Goal: Check status: Check status

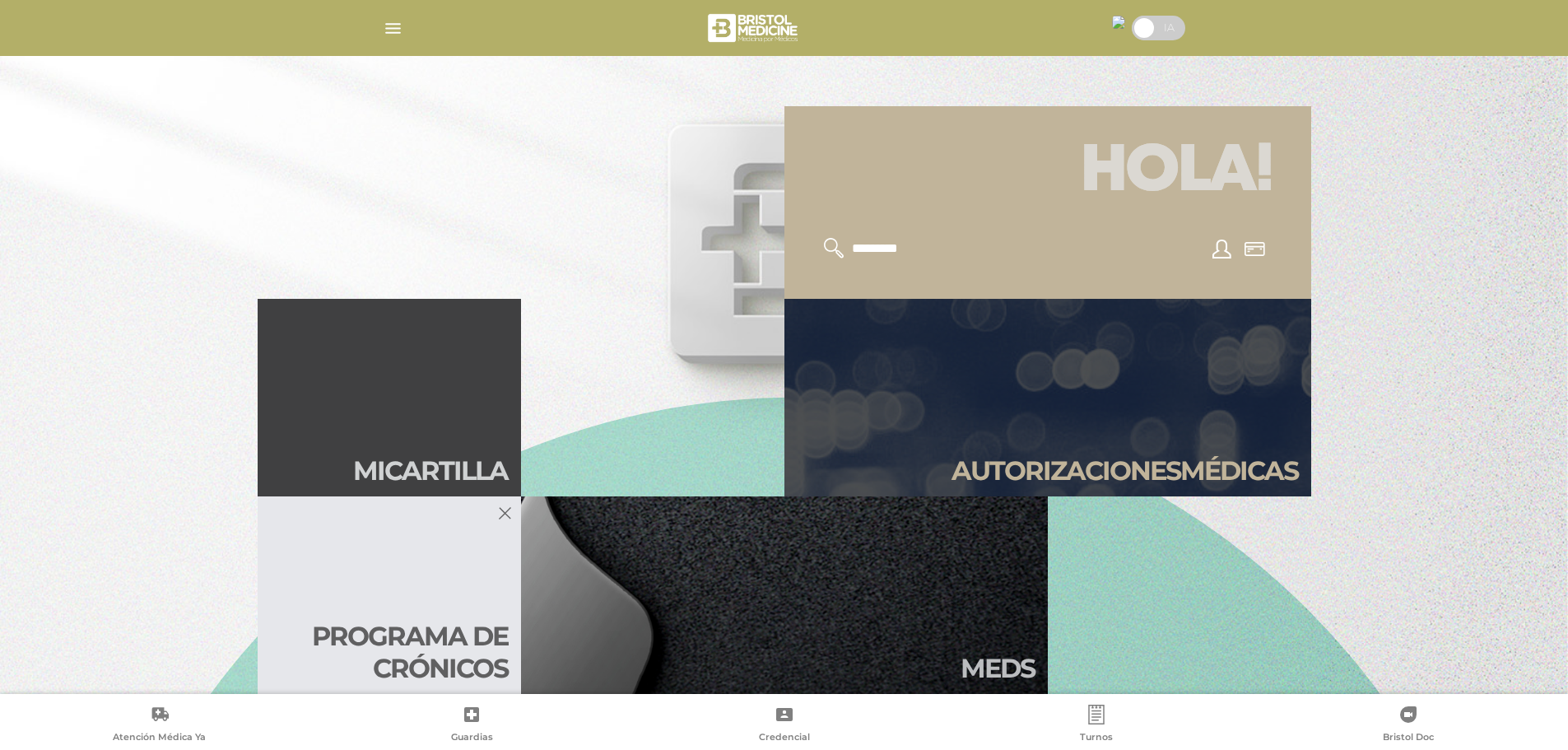
scroll to position [494, 0]
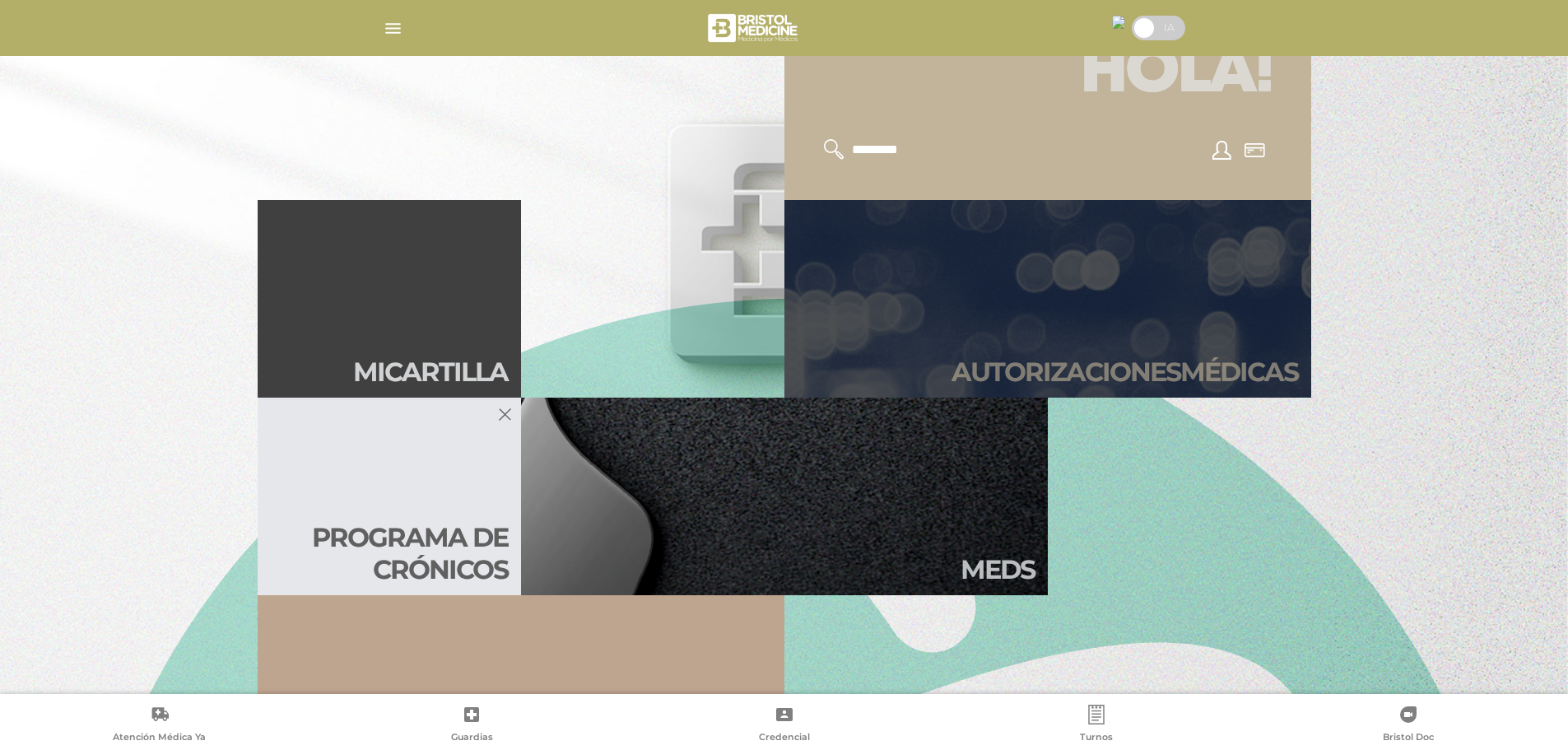
click at [1015, 366] on h2 "Autori zaciones médicas" at bounding box center [1124, 372] width 347 height 31
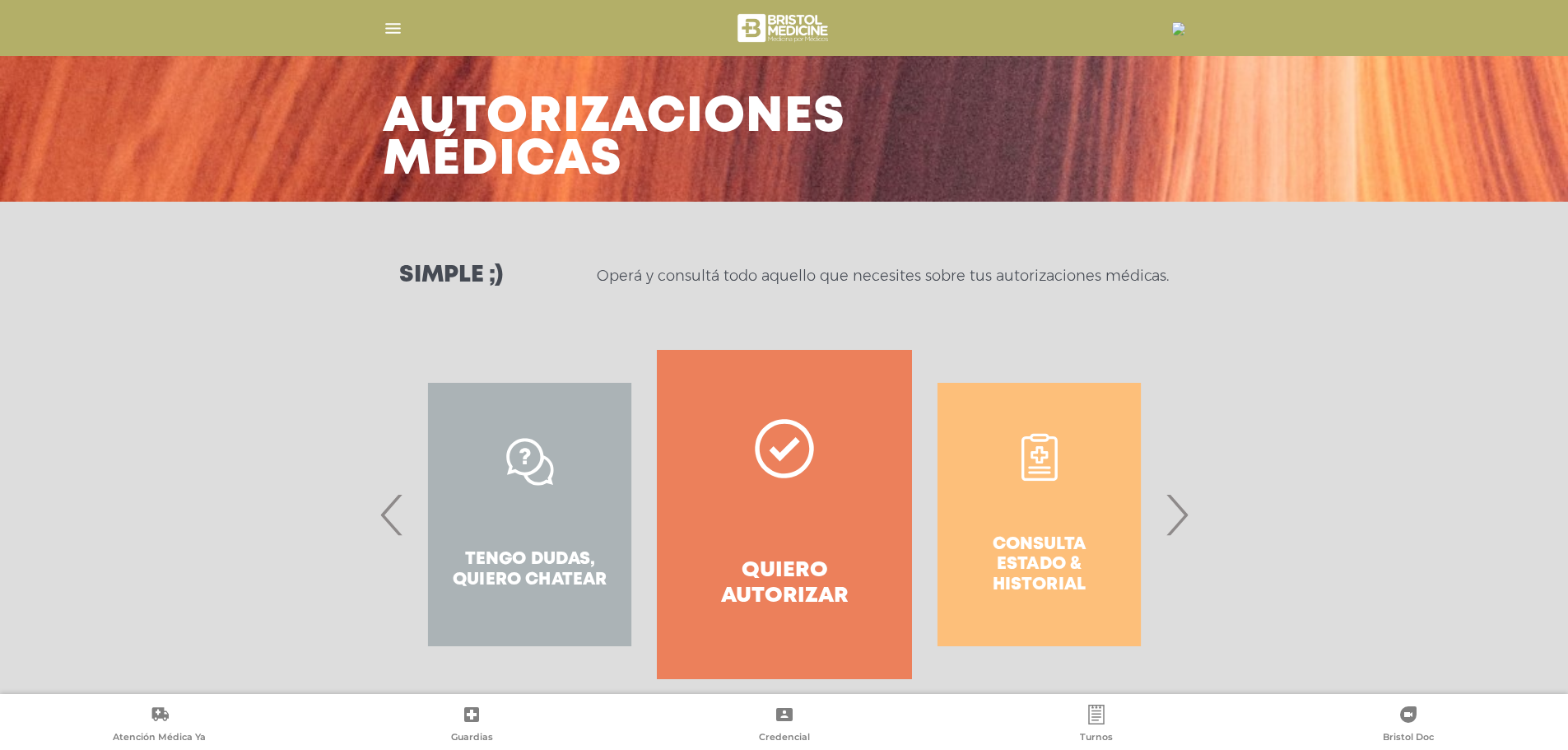
scroll to position [76, 0]
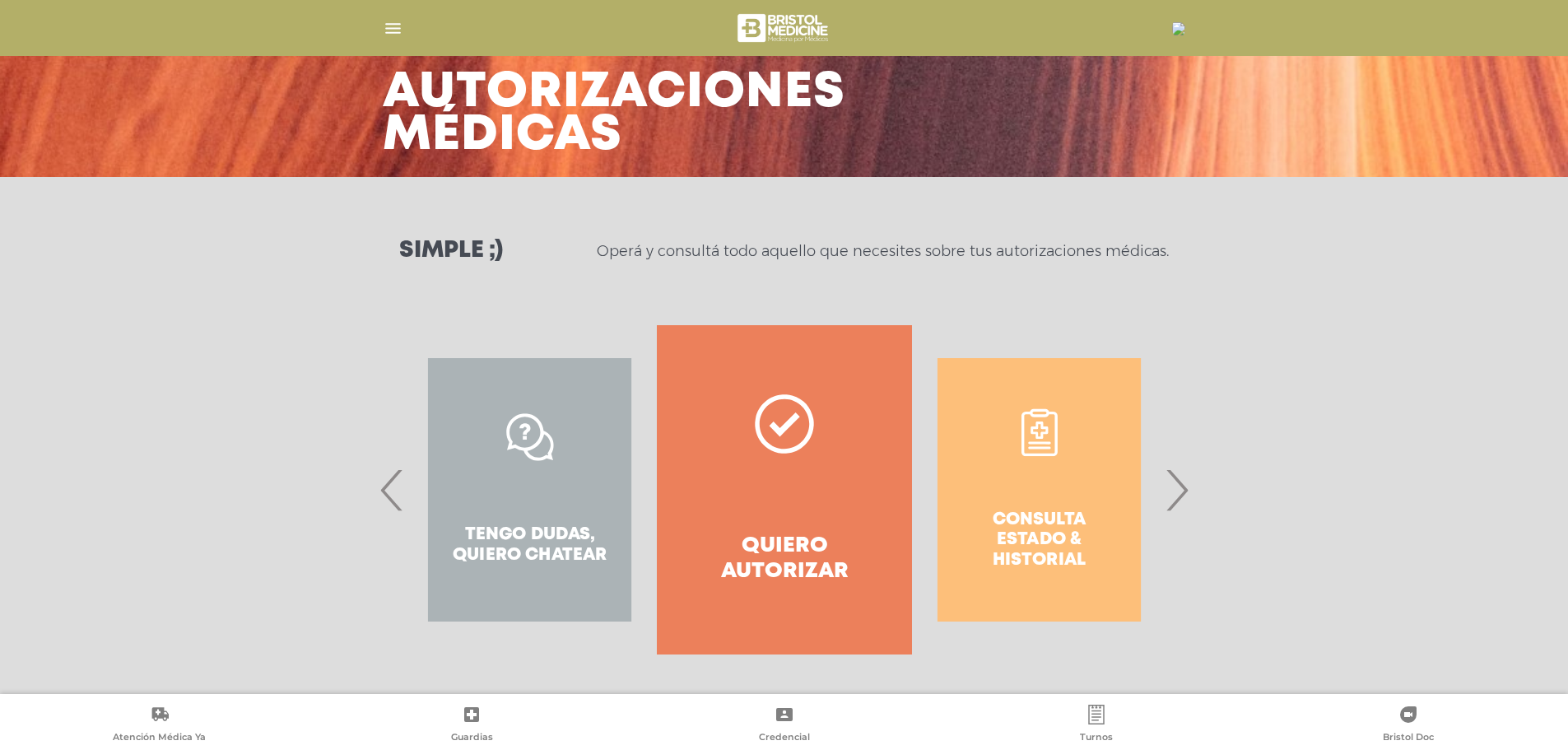
click at [1165, 492] on div "Consulta estado & historial" at bounding box center [1039, 490] width 255 height 329
click at [1175, 492] on span "›" at bounding box center [1176, 489] width 32 height 89
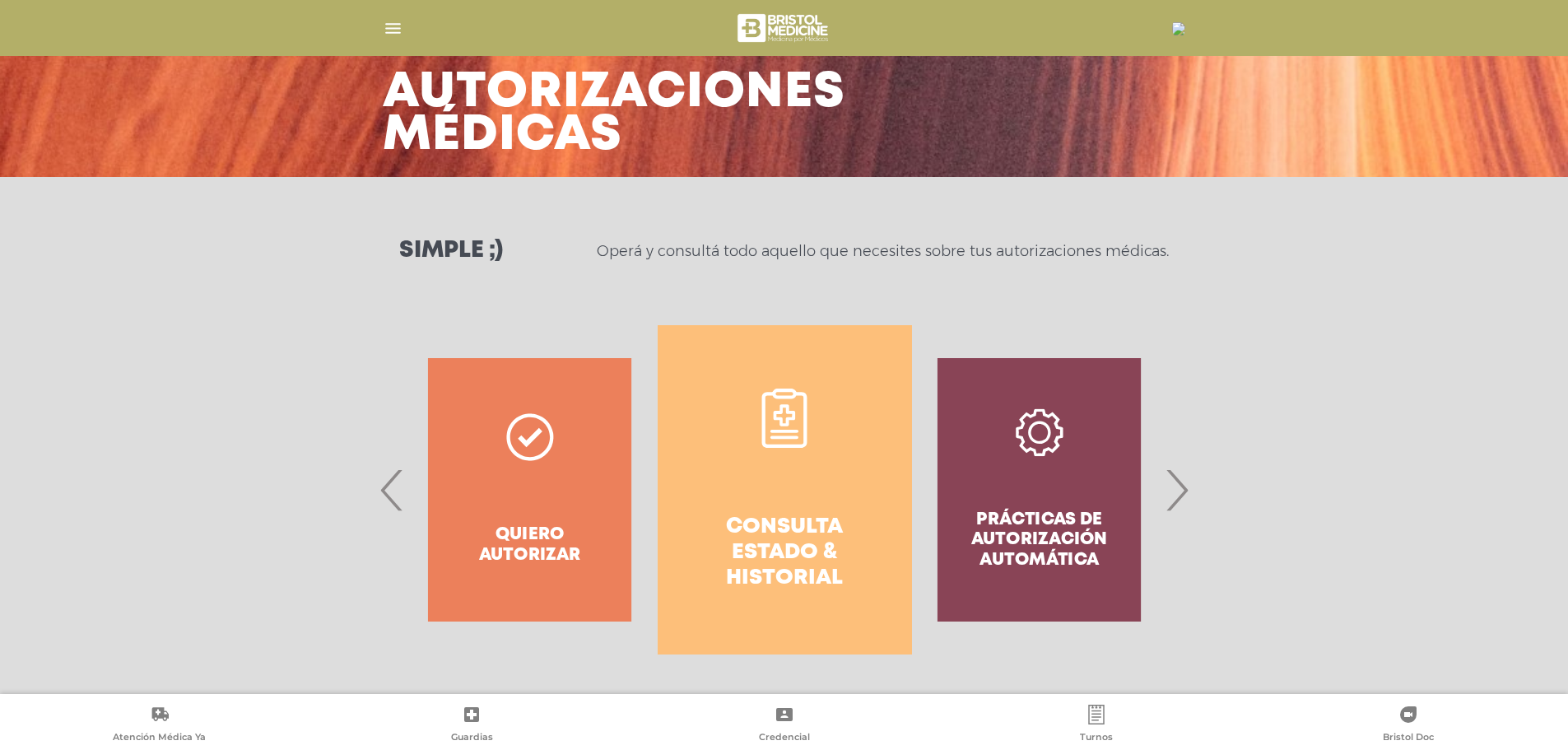
click at [775, 546] on h4 "Consulta estado & historial" at bounding box center [785, 553] width 195 height 77
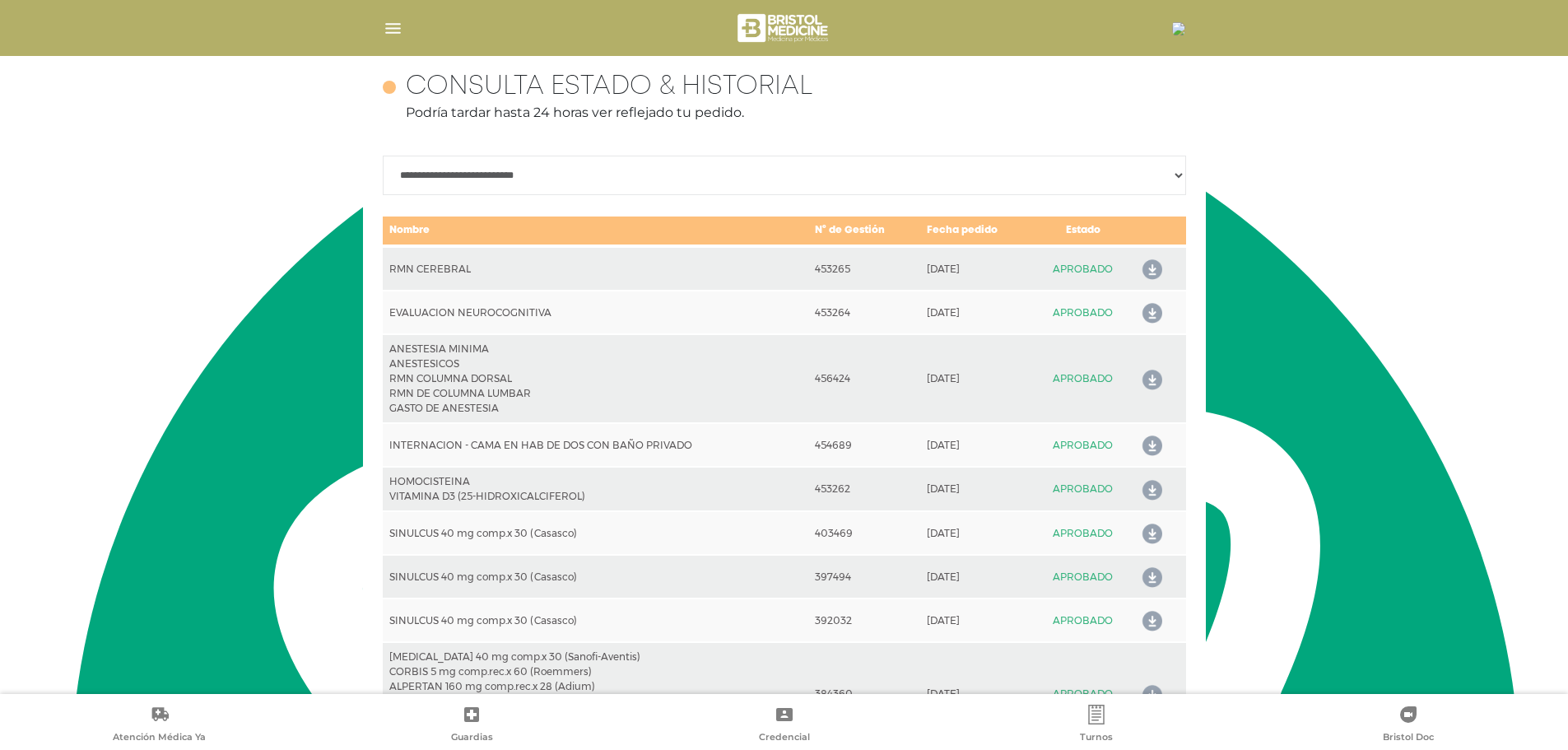
scroll to position [731, 0]
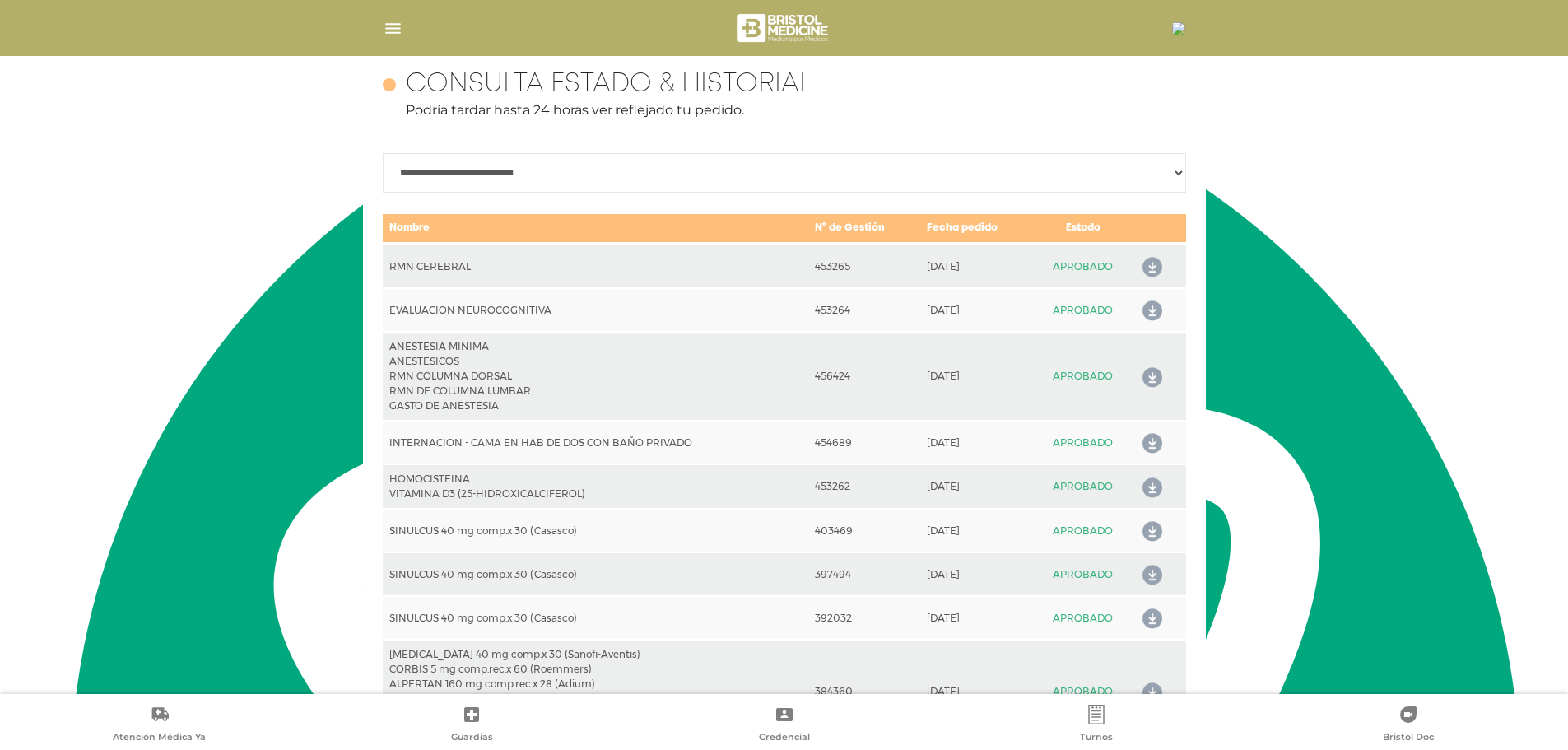
click at [1145, 264] on icon at bounding box center [1149, 267] width 27 height 27
click at [1152, 310] on icon at bounding box center [1149, 311] width 27 height 27
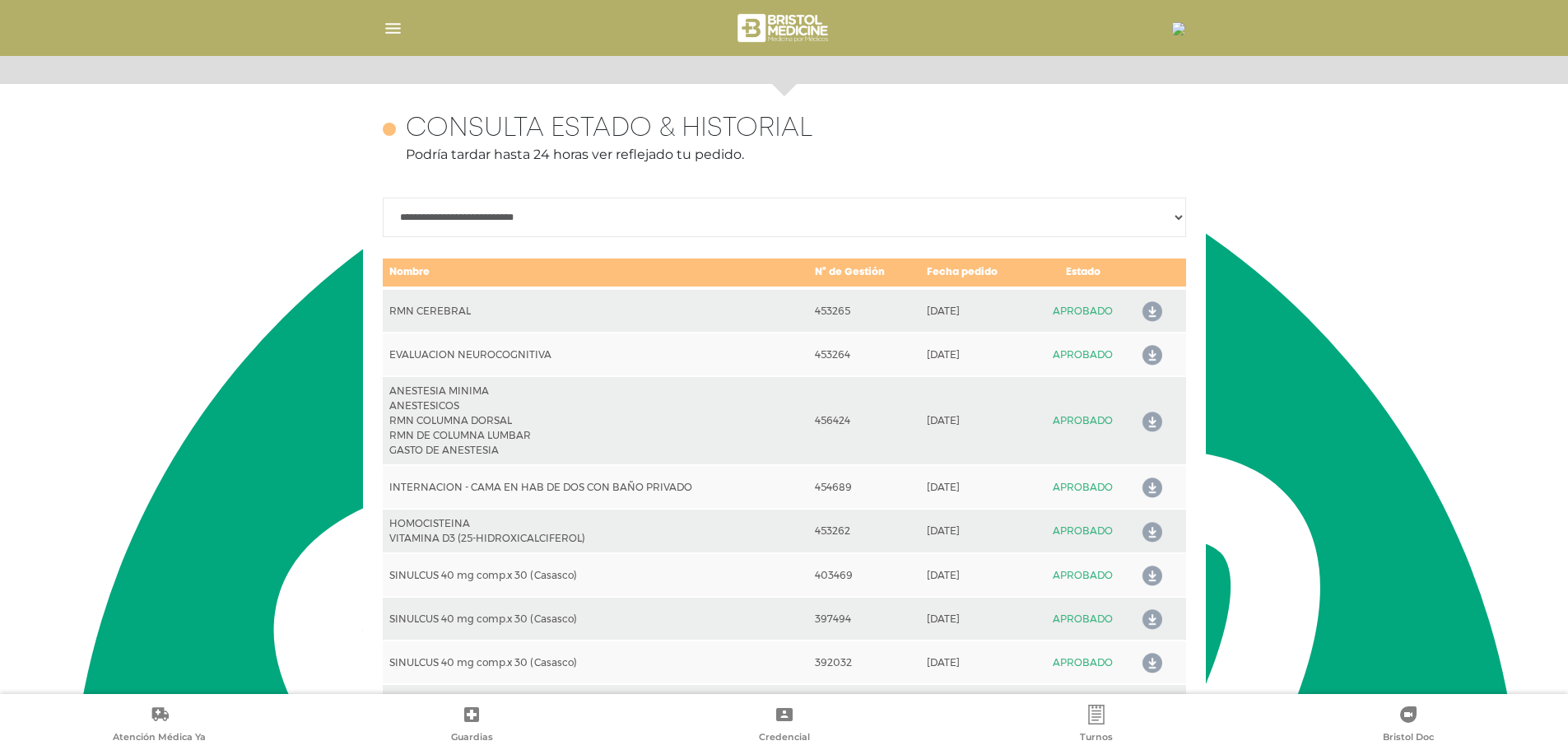
scroll to position [642, 0]
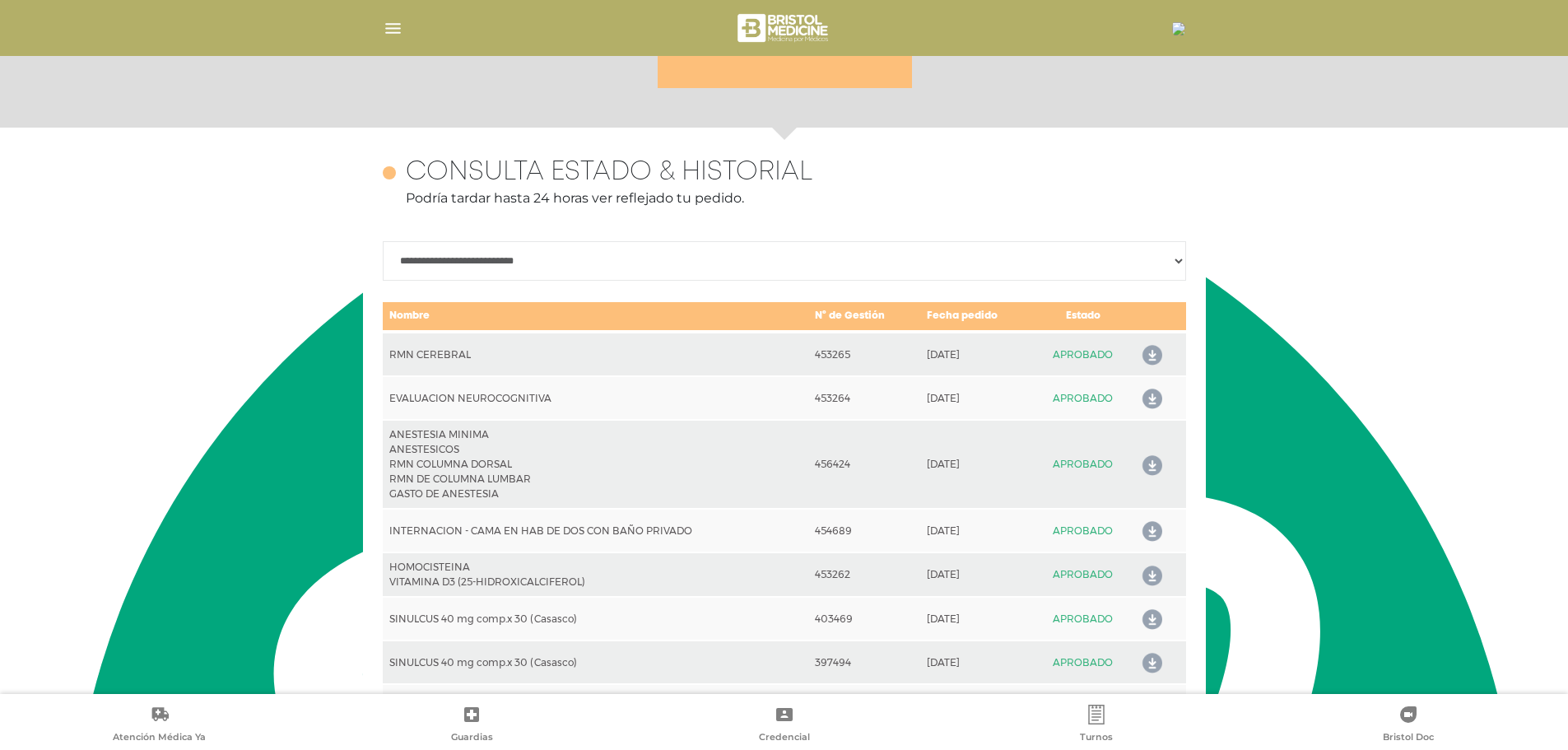
click at [1176, 258] on select "**********" at bounding box center [784, 260] width 803 height 40
select select "**********"
click at [382, 241] on select "**********" at bounding box center [784, 260] width 803 height 40
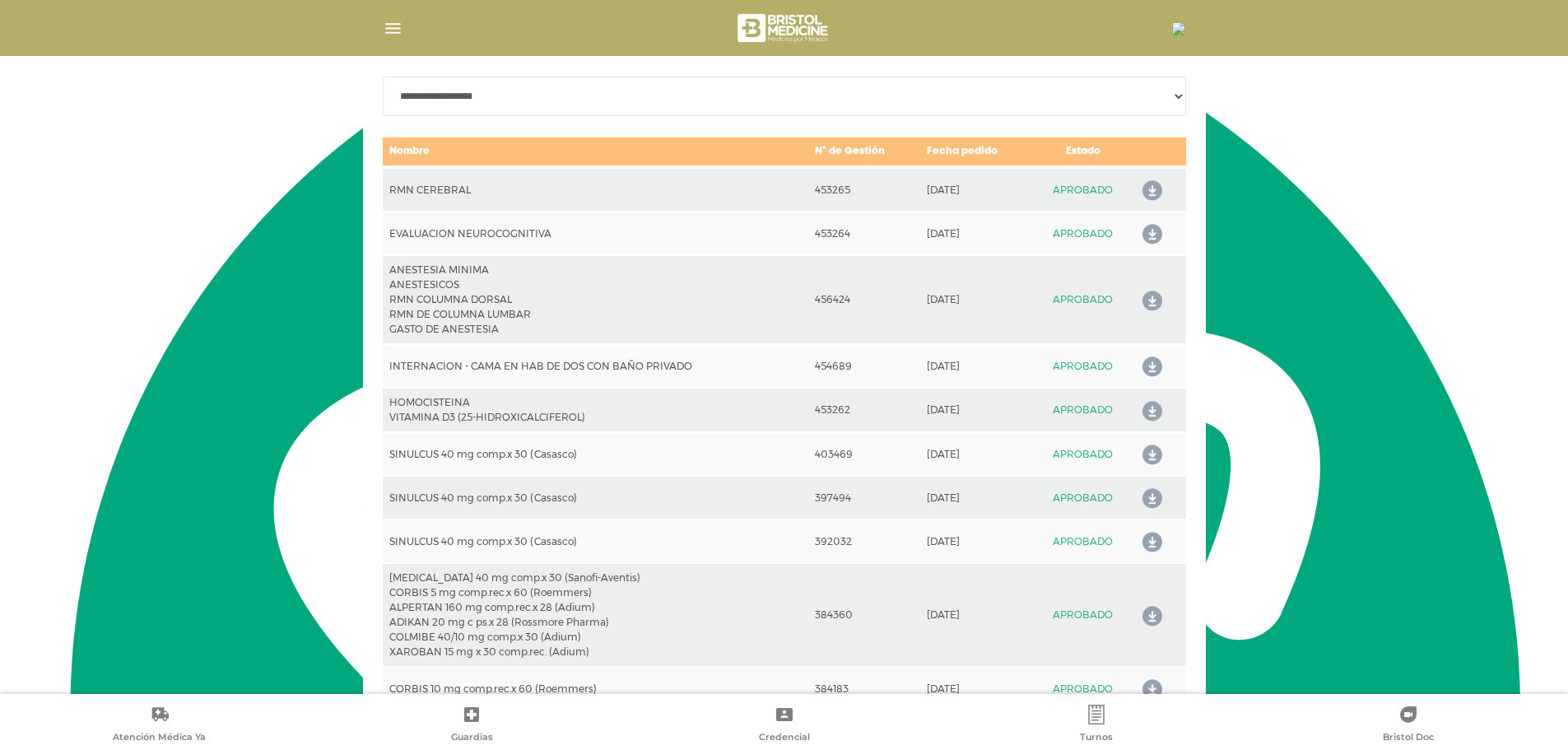
scroll to position [890, 0]
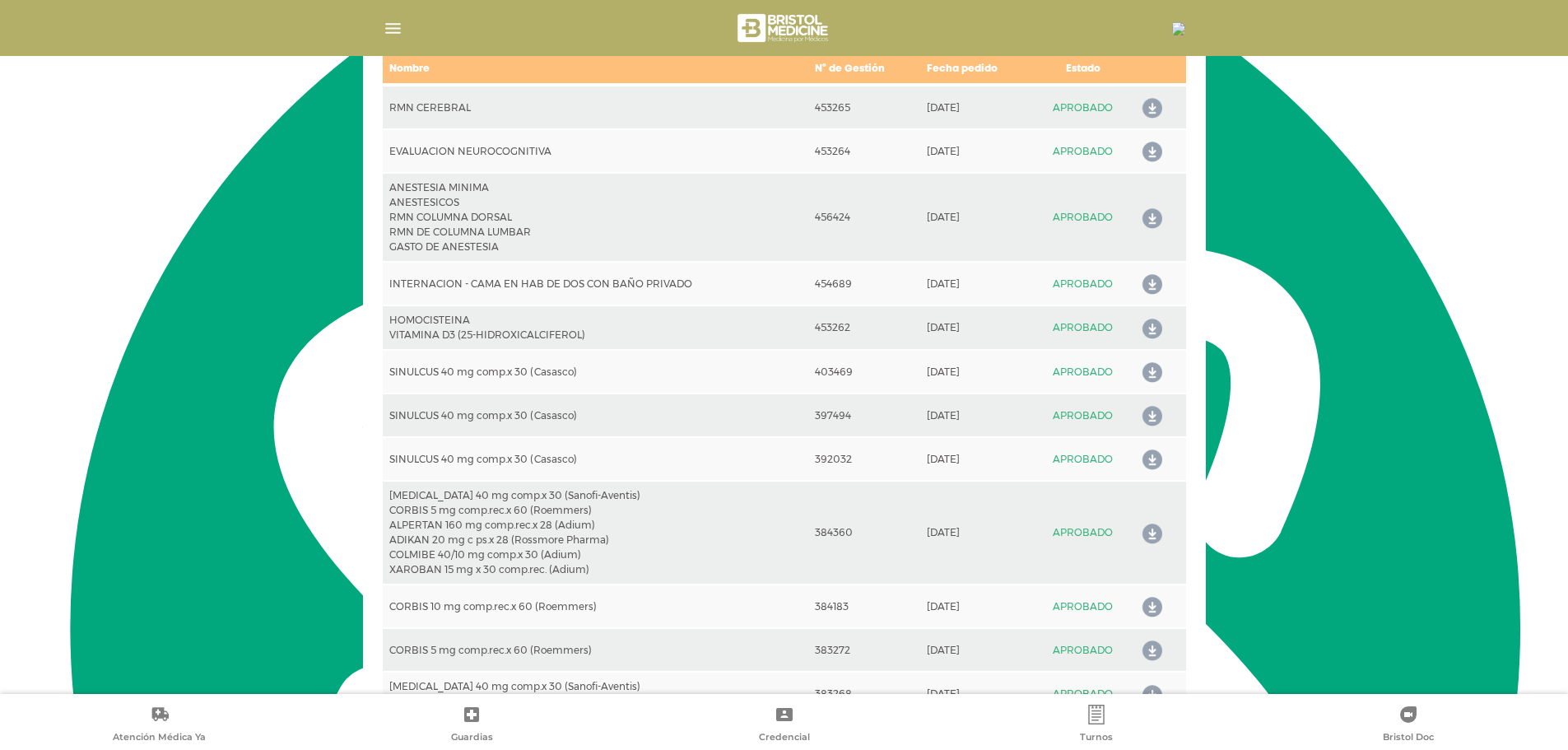
click at [396, 29] on img "button" at bounding box center [392, 28] width 20 height 20
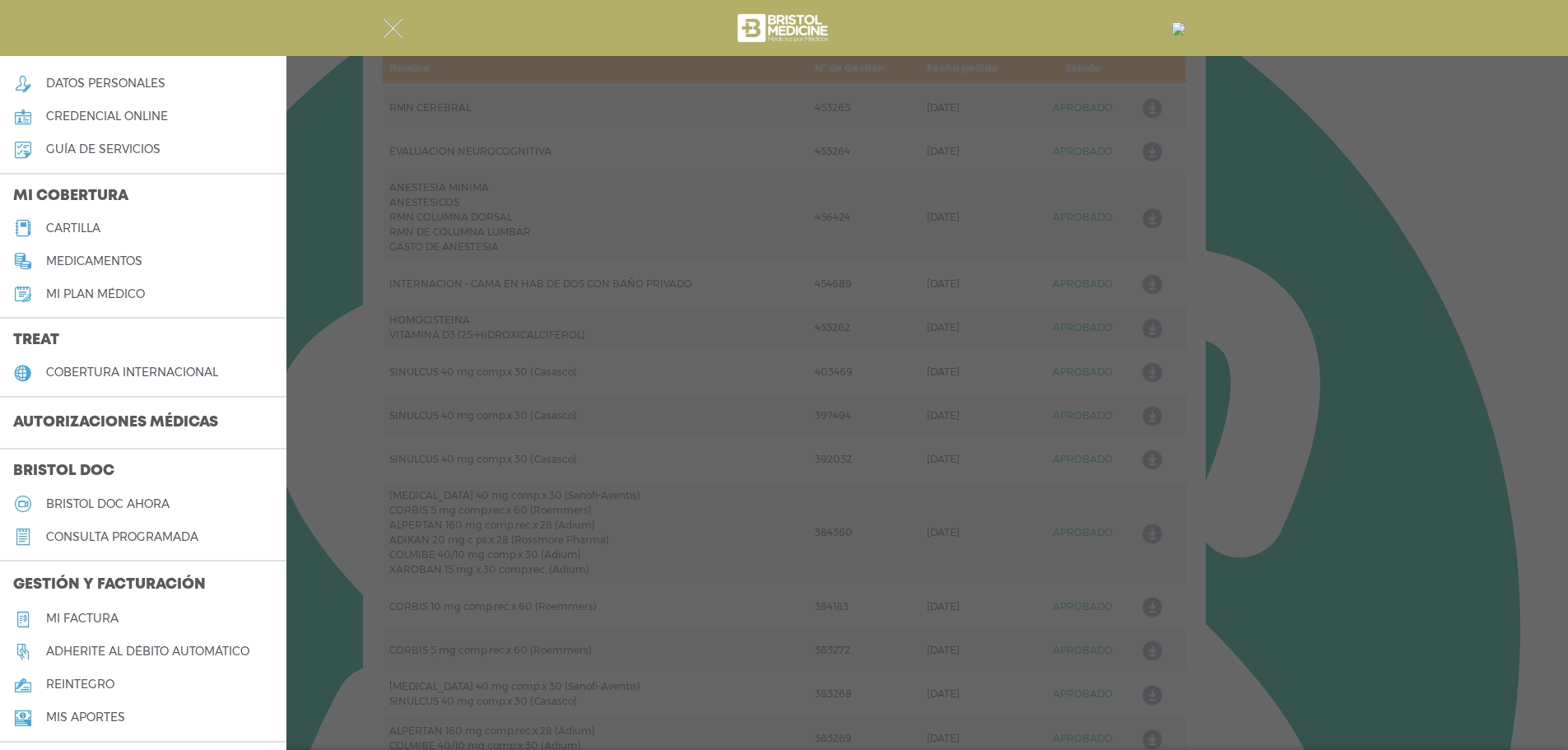
scroll to position [75, 0]
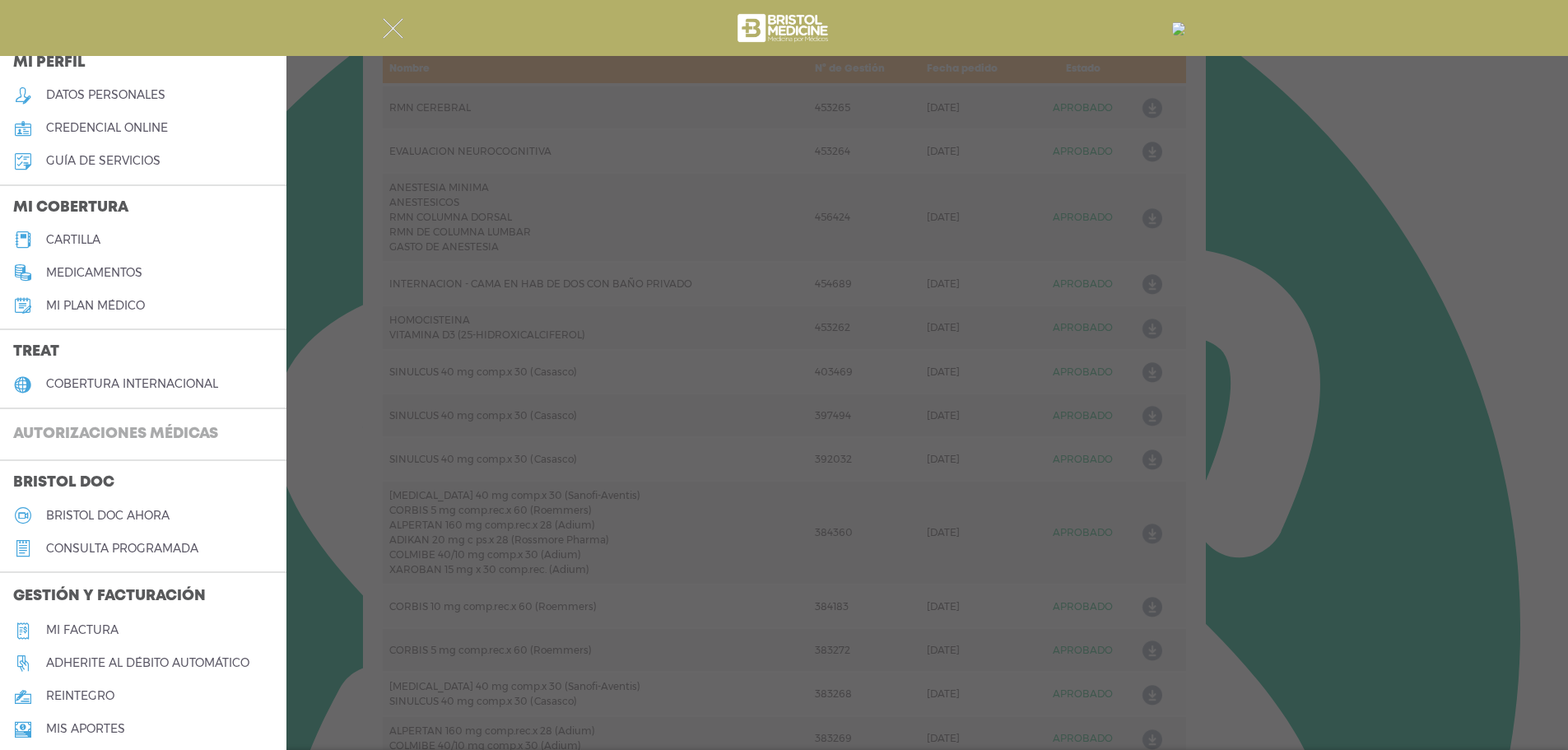
click at [114, 430] on h3 "Autorizaciones médicas" at bounding box center [116, 435] width 232 height 31
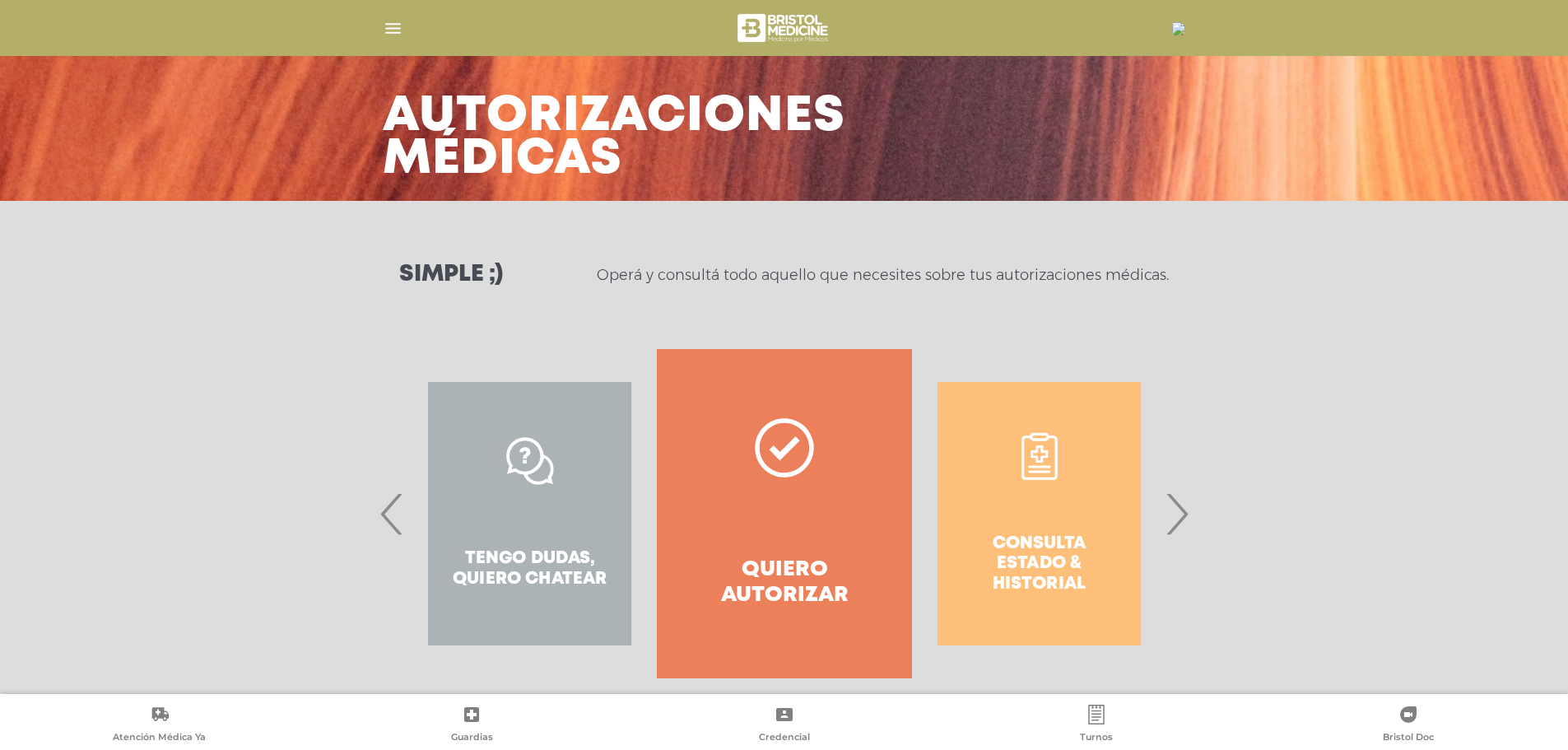
scroll to position [76, 0]
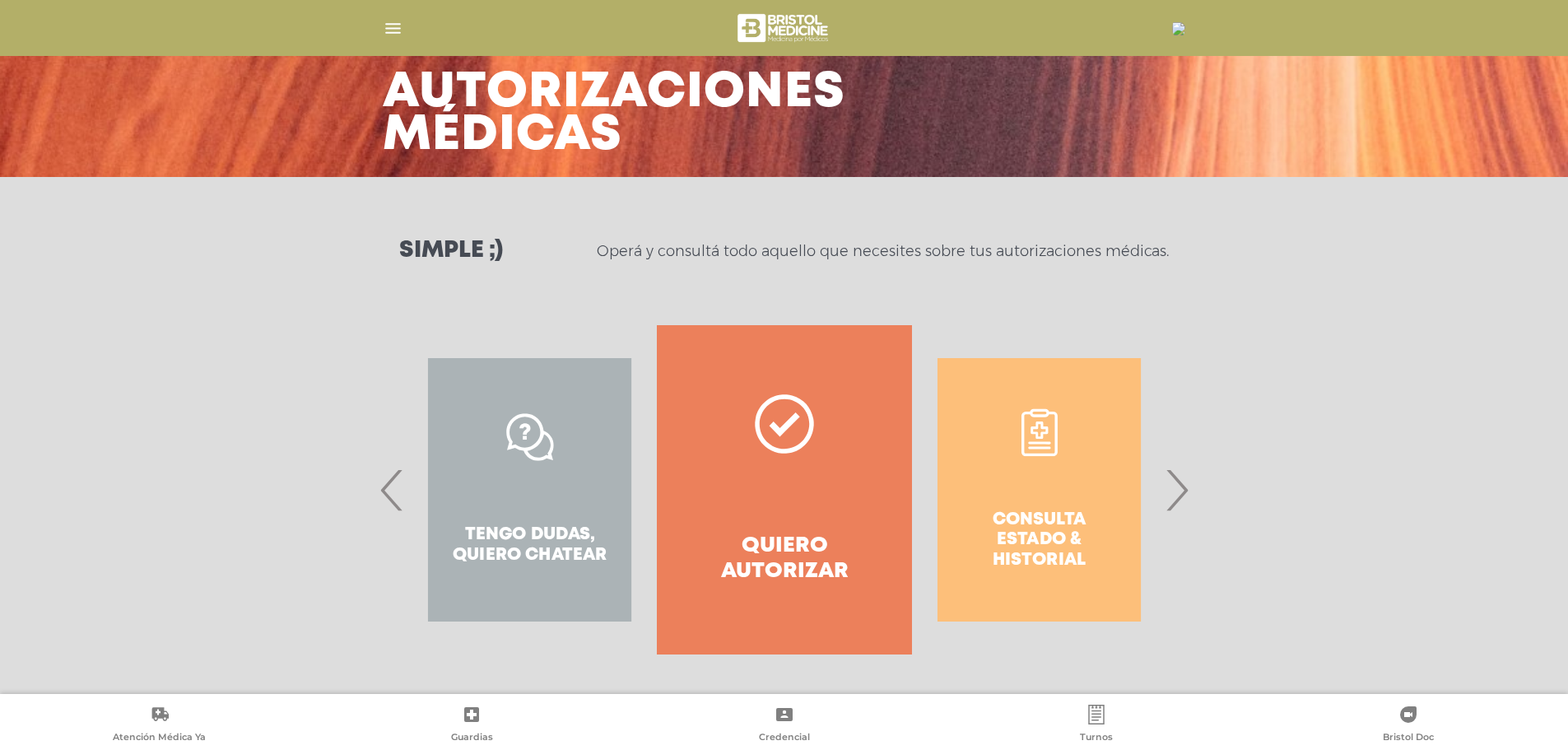
click at [1175, 485] on span "›" at bounding box center [1176, 489] width 32 height 89
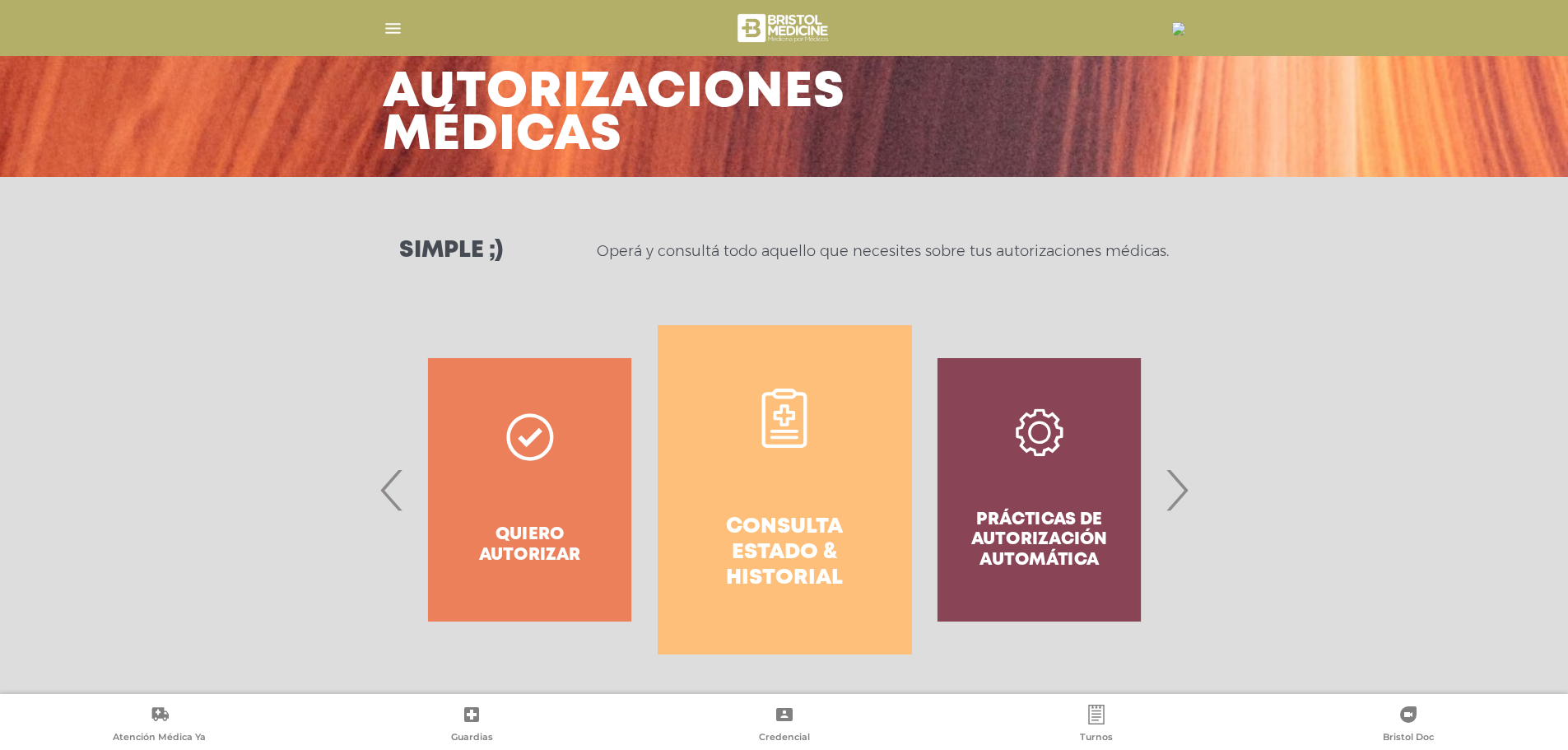
click at [1175, 485] on span "›" at bounding box center [1176, 489] width 32 height 89
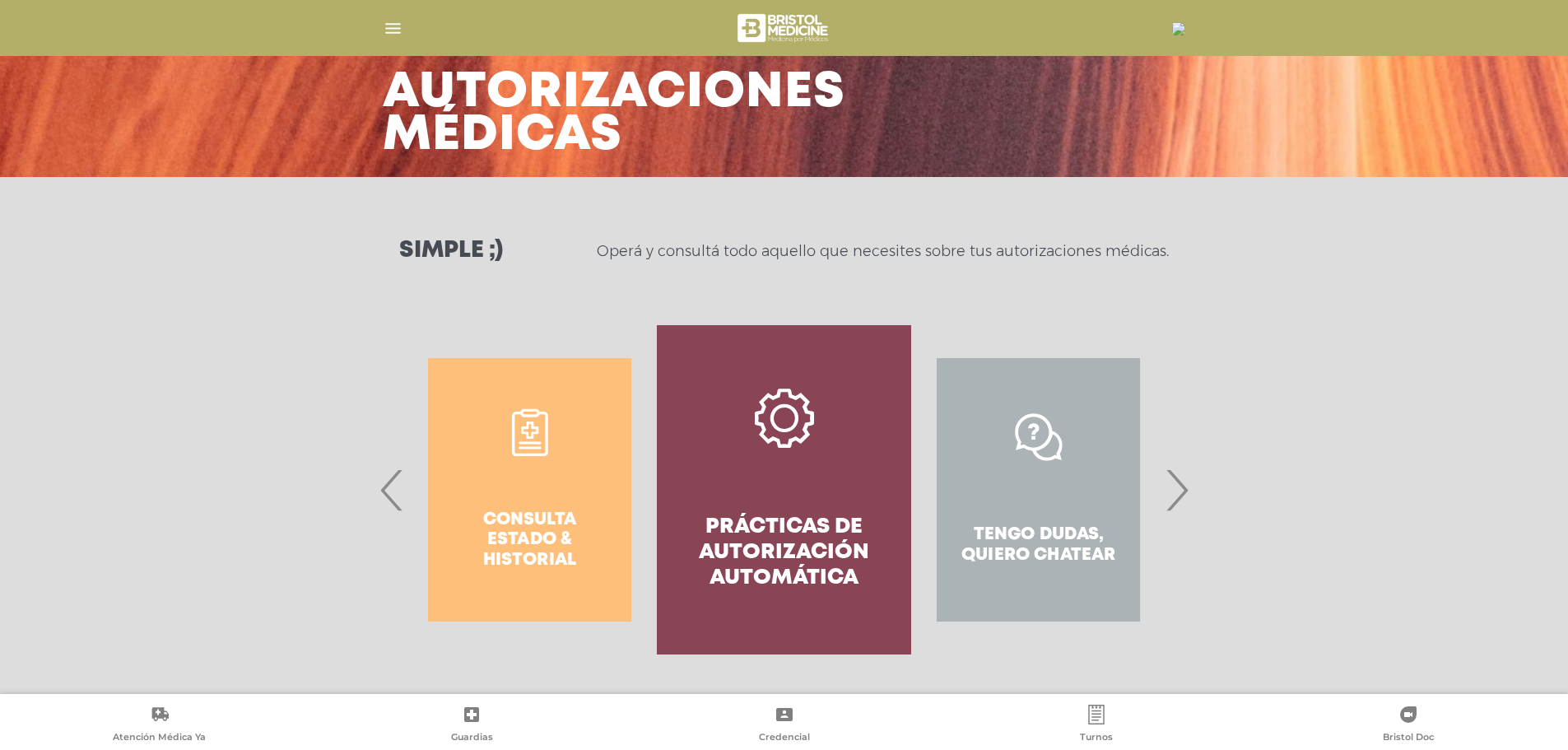
click at [1189, 487] on span "›" at bounding box center [1176, 489] width 32 height 89
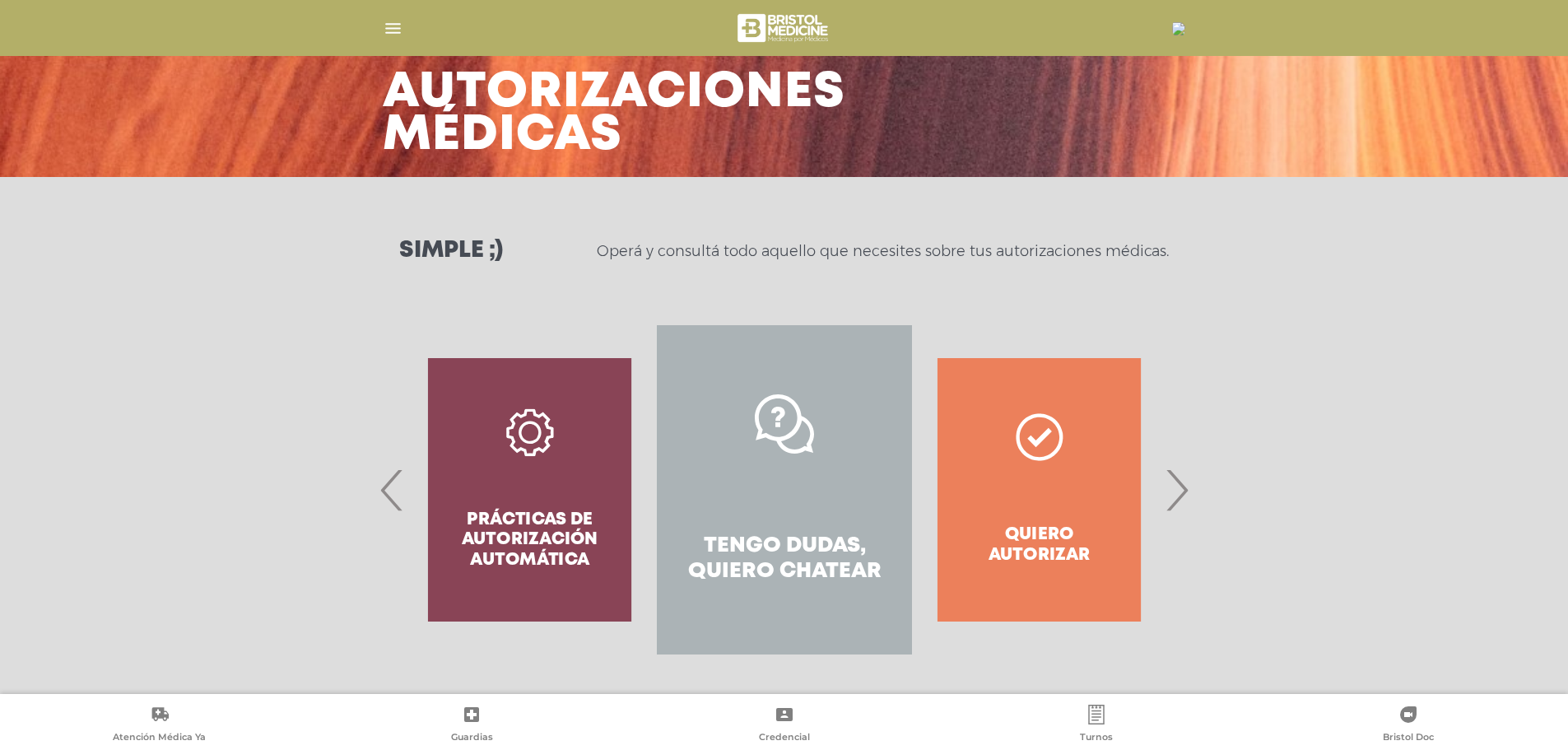
click at [1171, 492] on span "›" at bounding box center [1176, 489] width 32 height 89
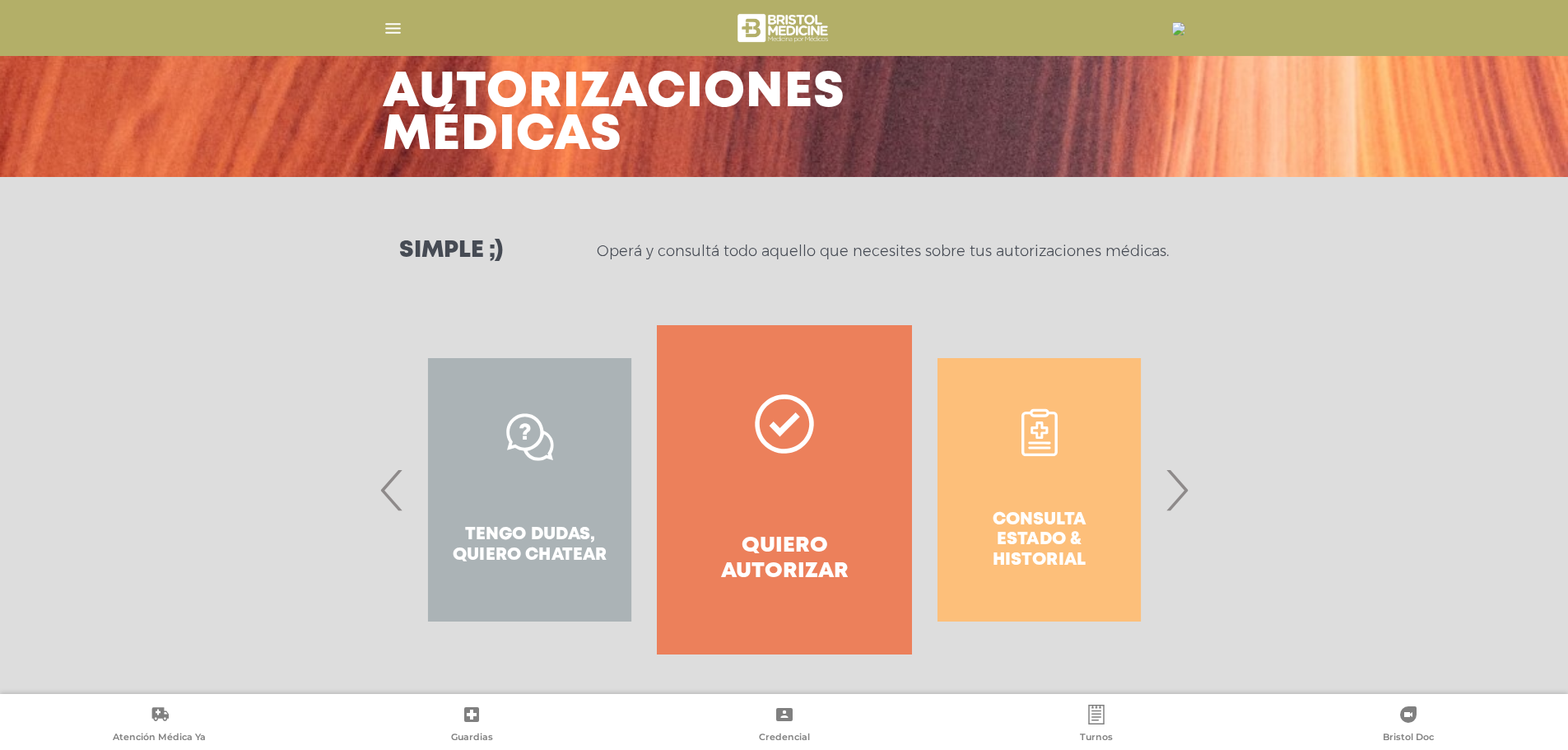
click at [1171, 492] on span "›" at bounding box center [1176, 489] width 32 height 89
